Goal: Task Accomplishment & Management: Manage account settings

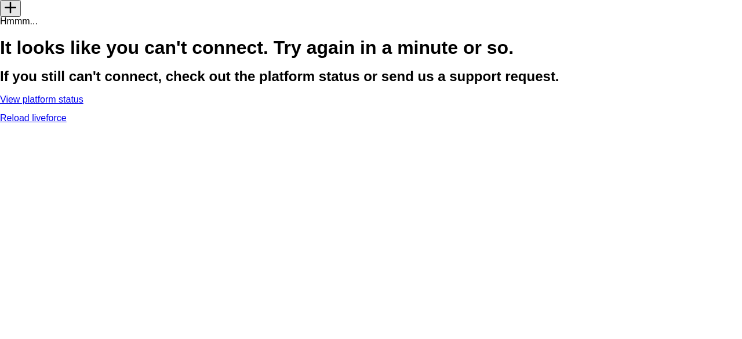
click at [379, 123] on p "Reload liveforce" at bounding box center [371, 118] width 742 height 9
click at [373, 123] on p "Reload liveforce" at bounding box center [371, 118] width 742 height 9
click at [67, 123] on link "Reload liveforce" at bounding box center [33, 118] width 67 height 10
click at [377, 123] on p "Reload liveforce" at bounding box center [371, 118] width 742 height 9
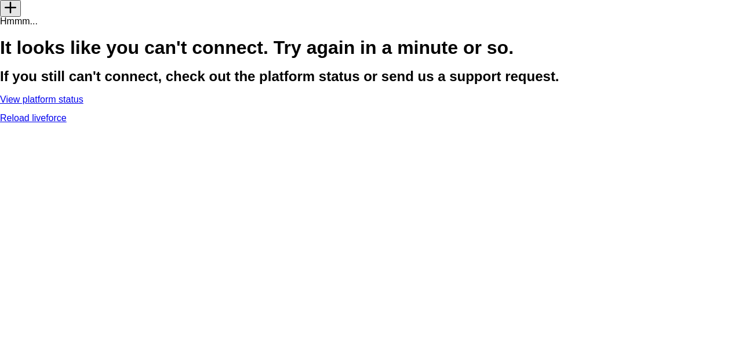
click at [67, 123] on link "Reload liveforce" at bounding box center [33, 118] width 67 height 10
click at [384, 104] on p "View platform status" at bounding box center [371, 99] width 742 height 9
click at [83, 104] on link "View platform status" at bounding box center [41, 99] width 83 height 10
click at [67, 123] on link "Reload liveforce" at bounding box center [33, 118] width 67 height 10
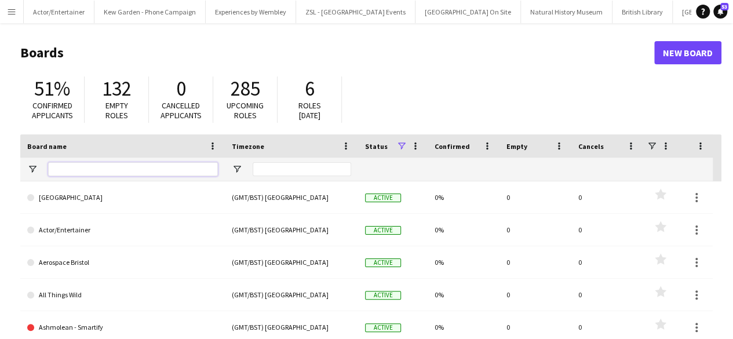
click at [92, 163] on input "Board name Filter Input" at bounding box center [133, 169] width 170 height 14
click at [13, 9] on app-icon "Menu" at bounding box center [11, 11] width 9 height 9
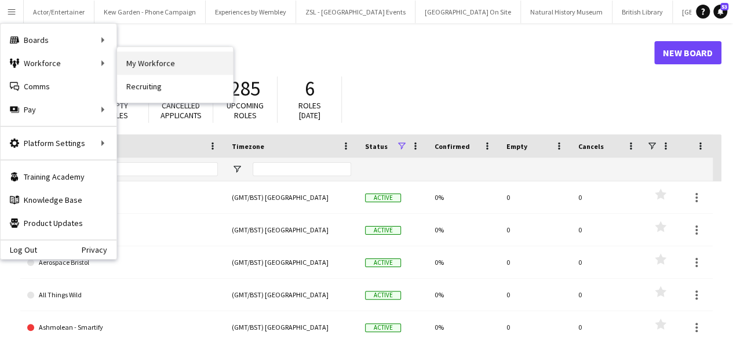
click at [175, 65] on link "My Workforce" at bounding box center [175, 63] width 116 height 23
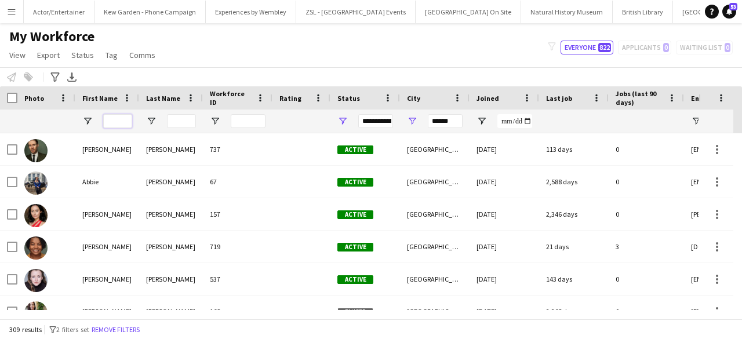
click at [118, 121] on input "First Name Filter Input" at bounding box center [117, 121] width 29 height 14
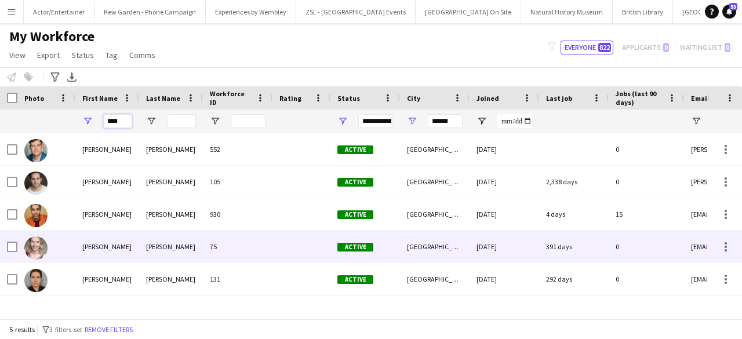
type input "****"
click at [89, 250] on div "Alex" at bounding box center [107, 247] width 64 height 32
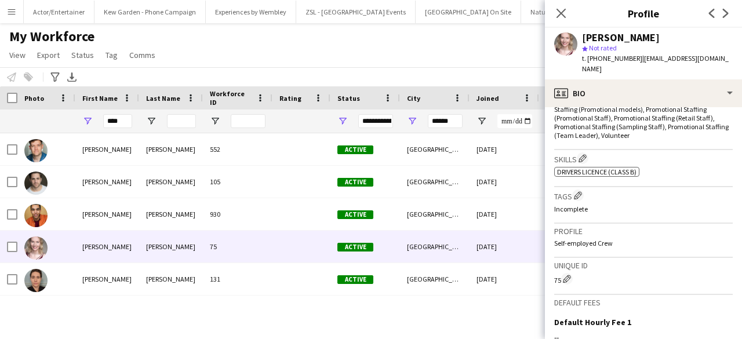
scroll to position [360, 0]
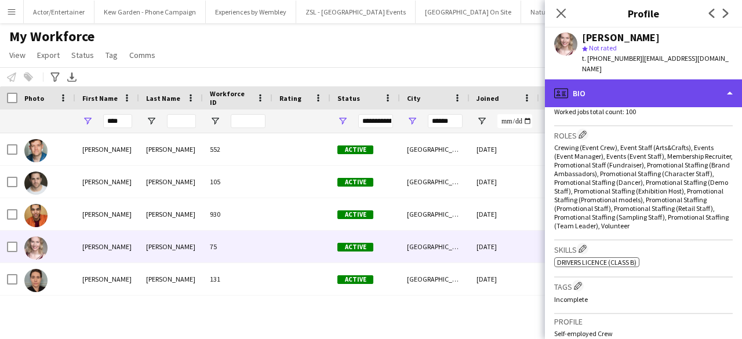
click at [727, 86] on div "profile Bio" at bounding box center [643, 93] width 197 height 28
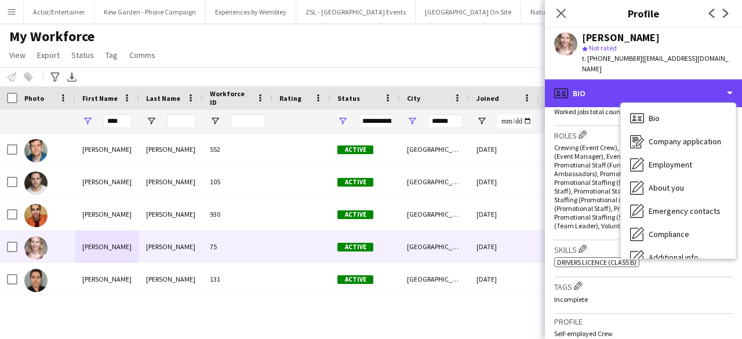
scroll to position [0, 0]
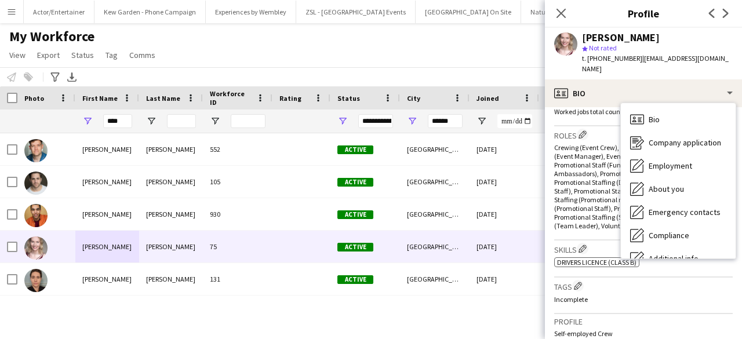
click at [665, 45] on div "star Not rated" at bounding box center [657, 48] width 151 height 10
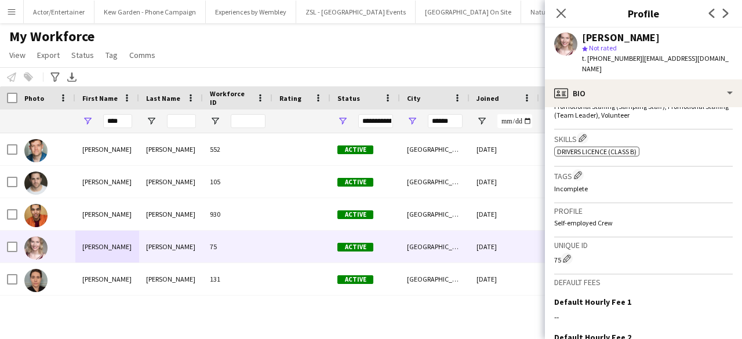
scroll to position [609, 0]
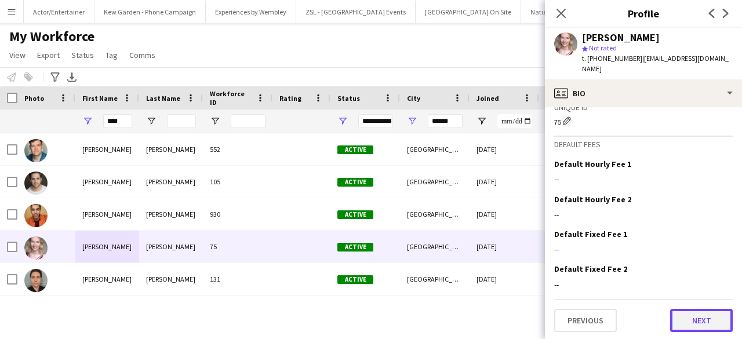
click at [698, 315] on button "Next" at bounding box center [701, 320] width 63 height 23
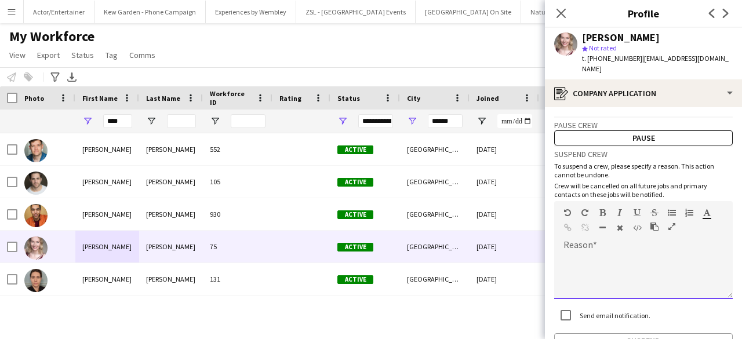
click at [598, 253] on div at bounding box center [643, 276] width 178 height 46
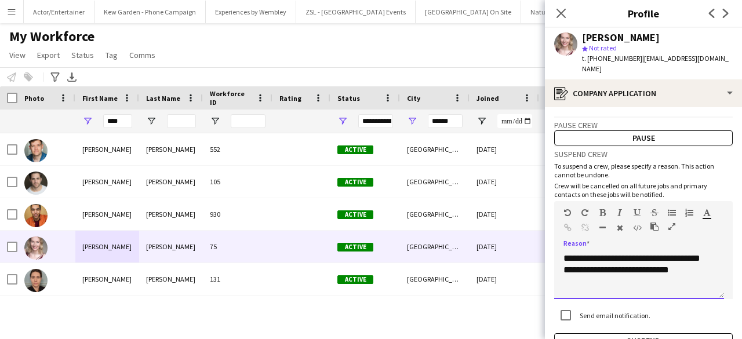
click at [670, 253] on div "**********" at bounding box center [639, 276] width 170 height 46
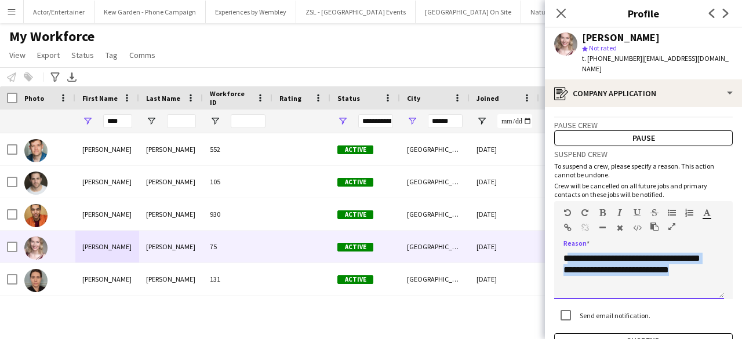
drag, startPoint x: 681, startPoint y: 260, endPoint x: 566, endPoint y: 246, distance: 116.1
click at [566, 253] on div "**********" at bounding box center [639, 276] width 170 height 46
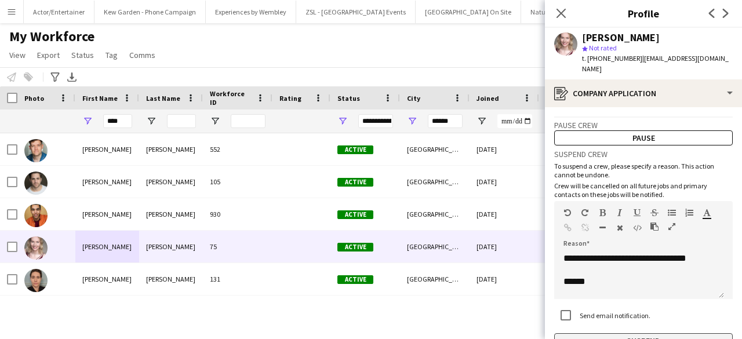
click at [631, 333] on button "Suspend" at bounding box center [643, 340] width 178 height 15
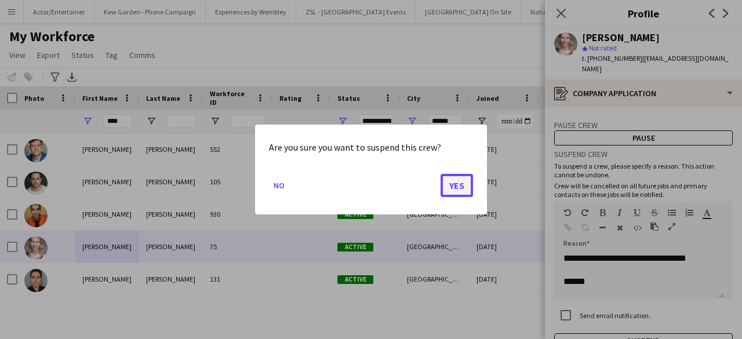
click at [452, 189] on button "Yes" at bounding box center [456, 185] width 32 height 23
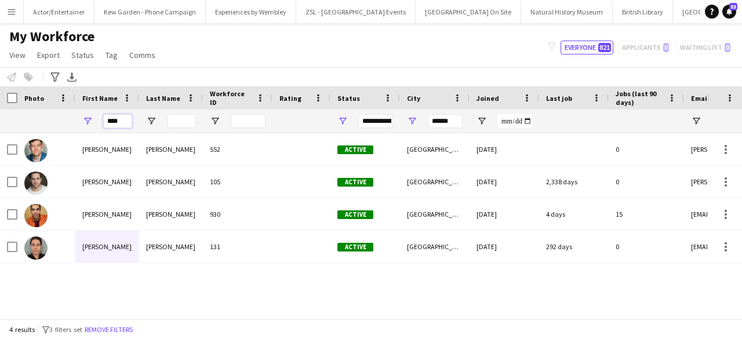
click at [122, 118] on input "****" at bounding box center [117, 121] width 29 height 14
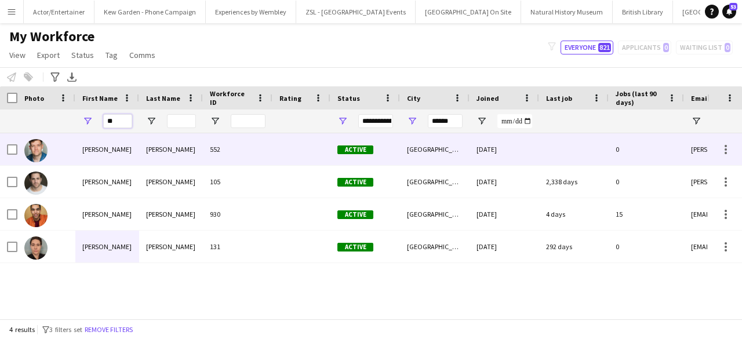
type input "*"
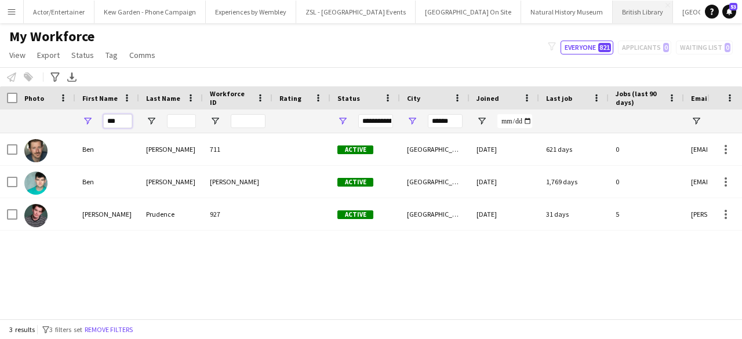
type input "***"
